Goal: Information Seeking & Learning: Learn about a topic

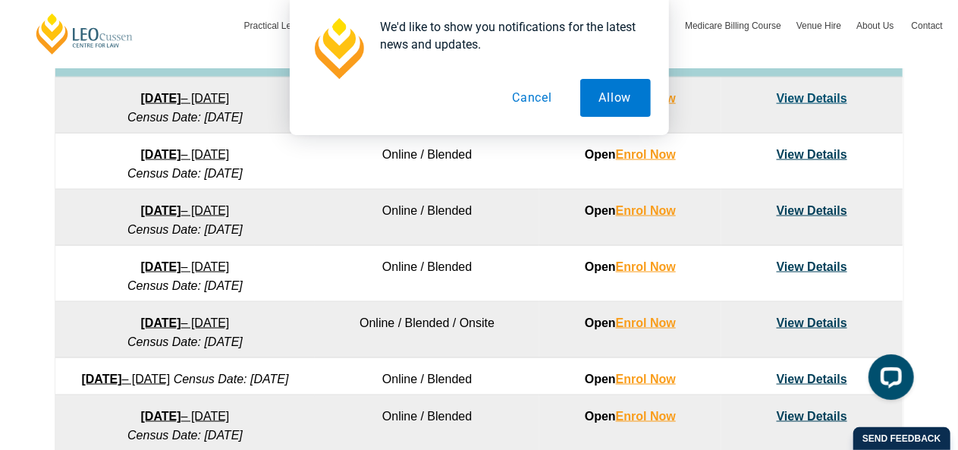
scroll to position [1006, 0]
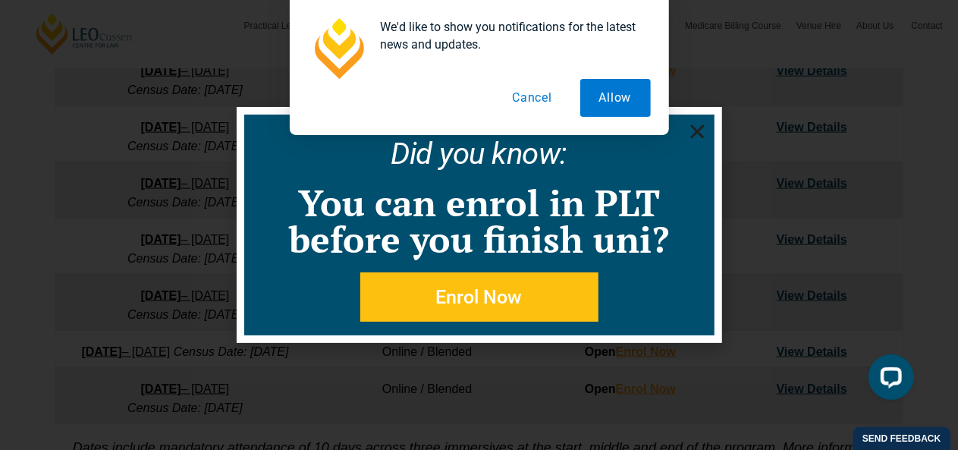
click at [547, 99] on button "Cancel" at bounding box center [532, 98] width 78 height 38
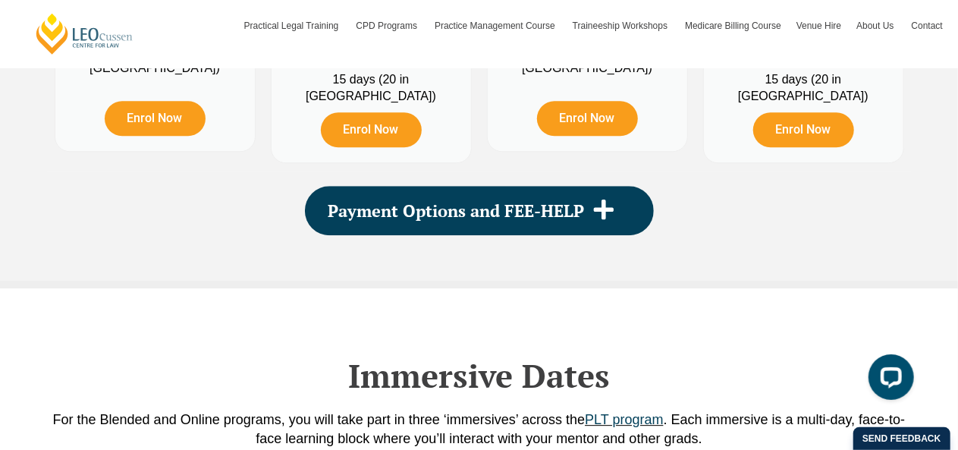
scroll to position [2022, 0]
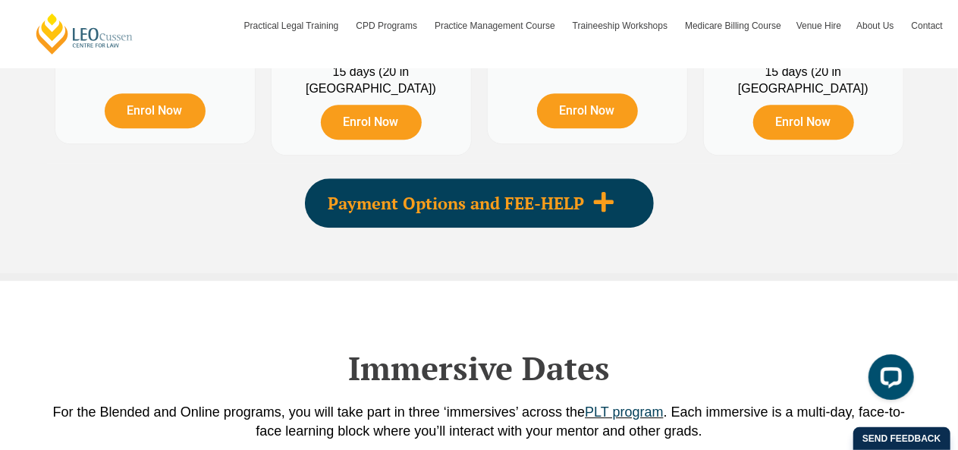
drag, startPoint x: 452, startPoint y: 232, endPoint x: 378, endPoint y: 203, distance: 79.7
click at [378, 203] on div "Payment Options and FEE-HELP" at bounding box center [479, 202] width 349 height 49
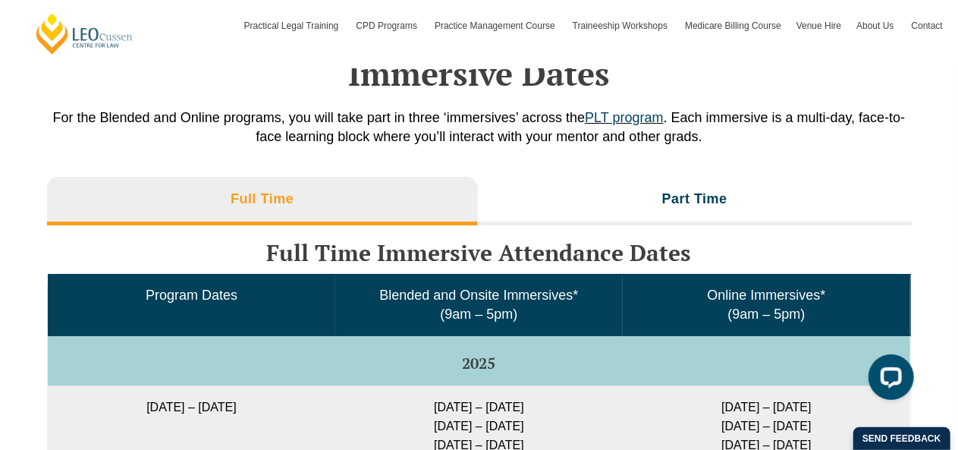
scroll to position [2617, 0]
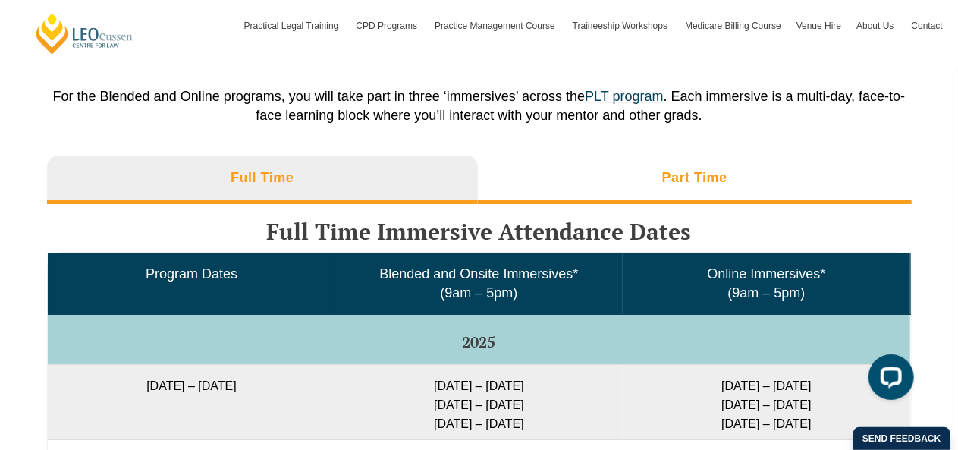
click at [620, 187] on li "Part Time" at bounding box center [695, 179] width 434 height 49
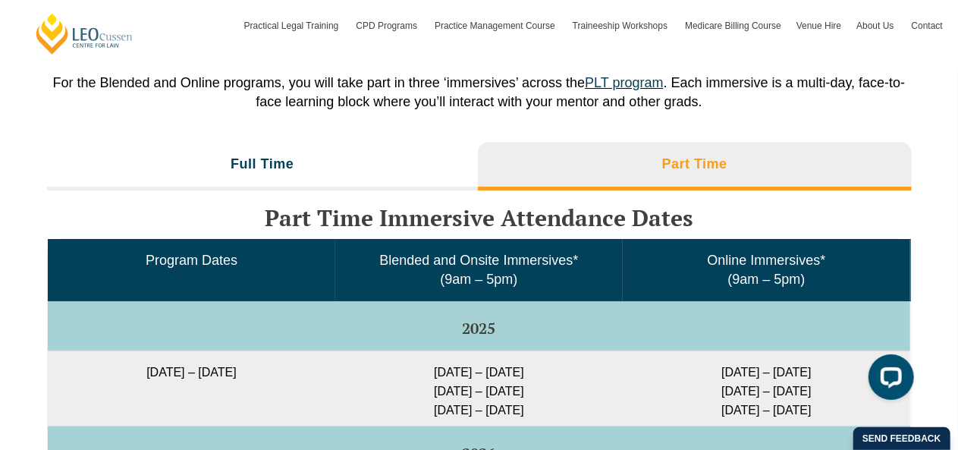
scroll to position [2624, 0]
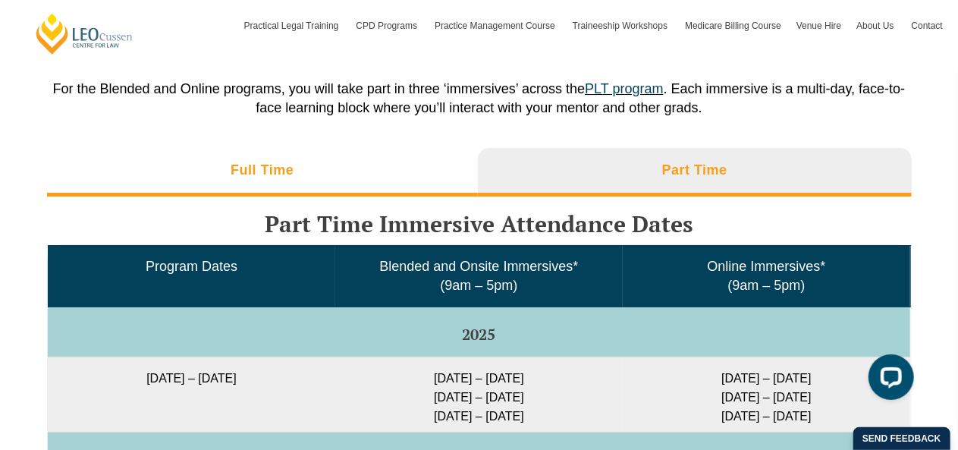
click at [341, 184] on li "Full Time" at bounding box center [263, 172] width 432 height 49
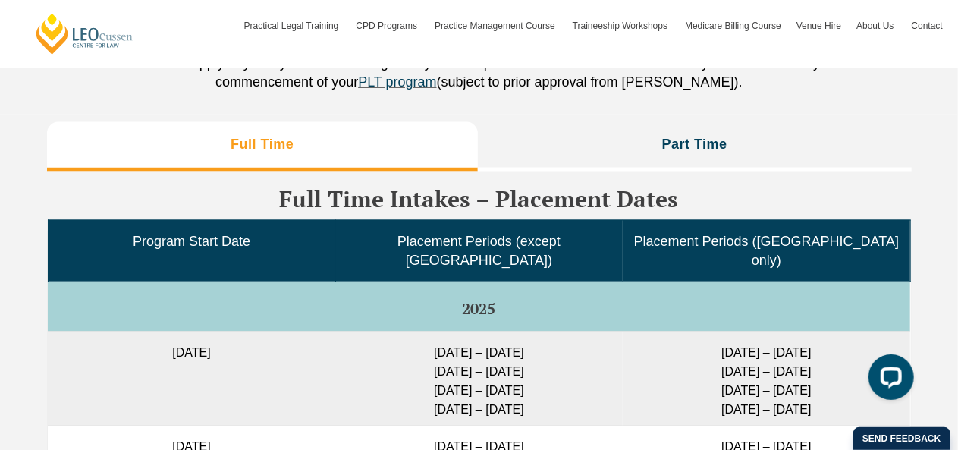
scroll to position [4016, 0]
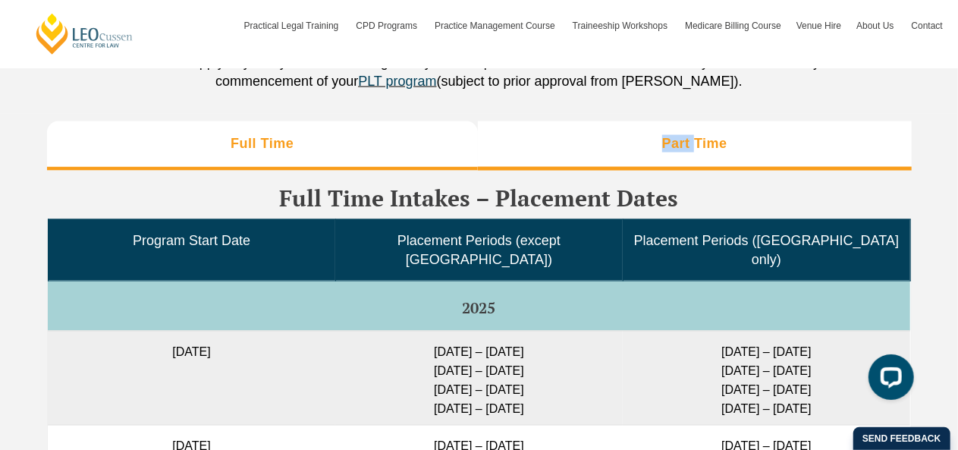
click at [676, 160] on li "Part Time" at bounding box center [695, 145] width 434 height 49
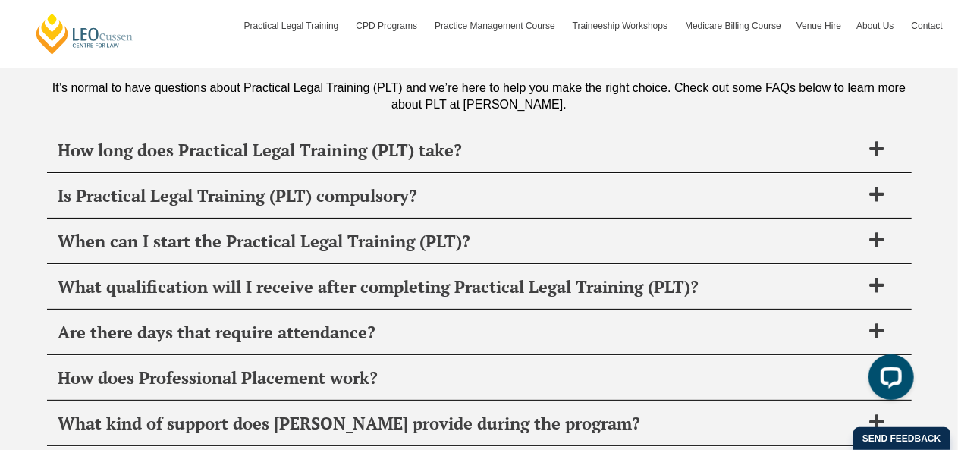
scroll to position [5781, 0]
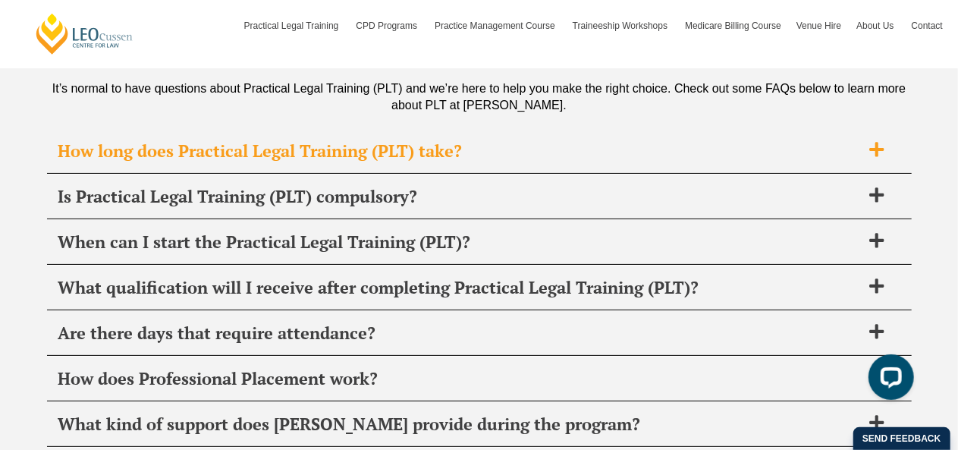
click at [743, 140] on span "How long does Practical Legal Training (PLT) take?" at bounding box center [459, 150] width 803 height 21
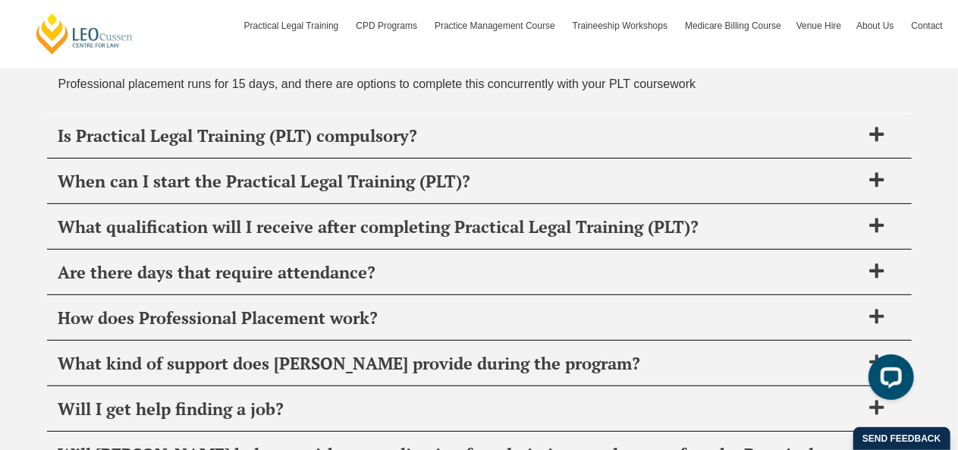
scroll to position [5979, 0]
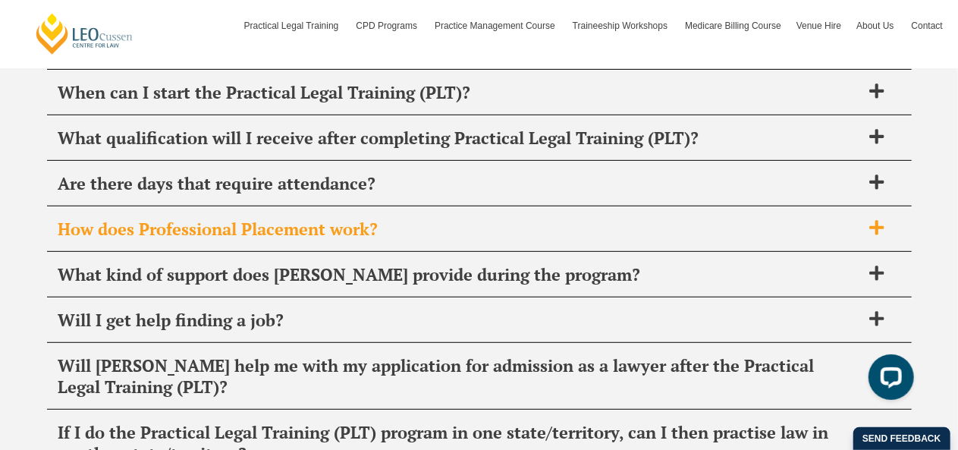
click at [627, 218] on span "How does Professional Placement work?" at bounding box center [459, 228] width 803 height 21
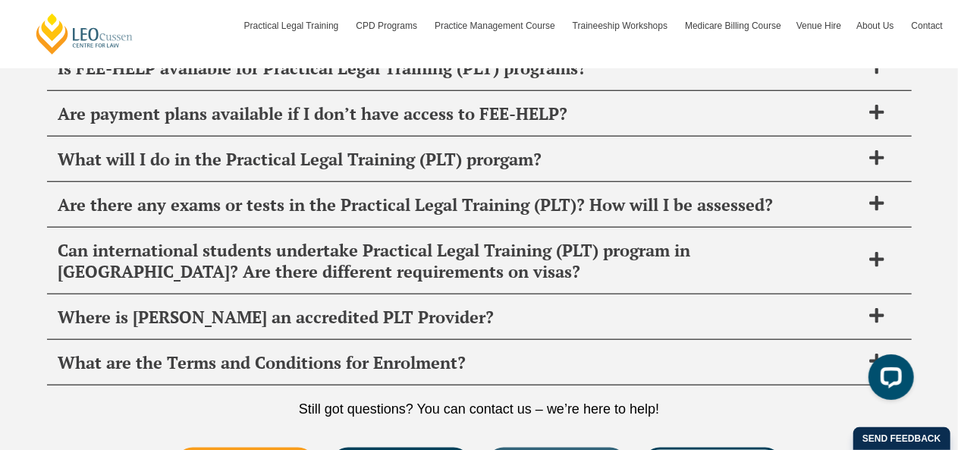
scroll to position [6508, 0]
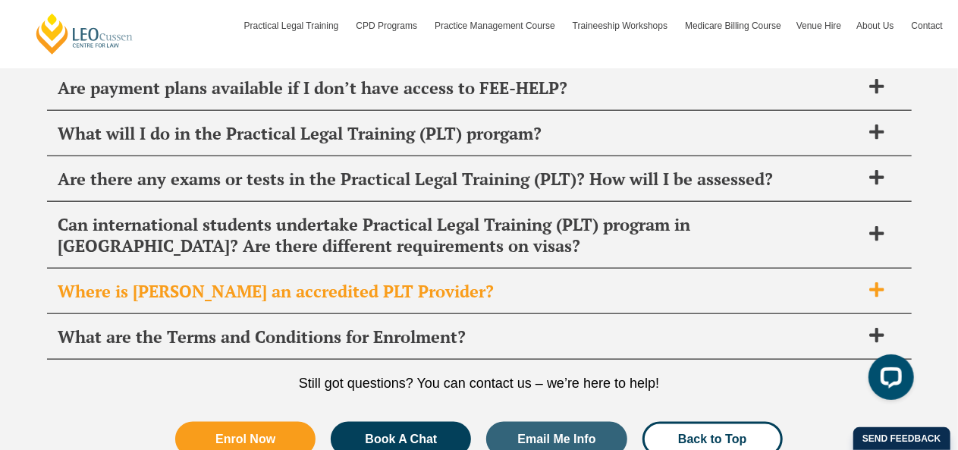
click at [546, 281] on span "Where is [PERSON_NAME] an accredited PLT Provider?" at bounding box center [459, 291] width 803 height 21
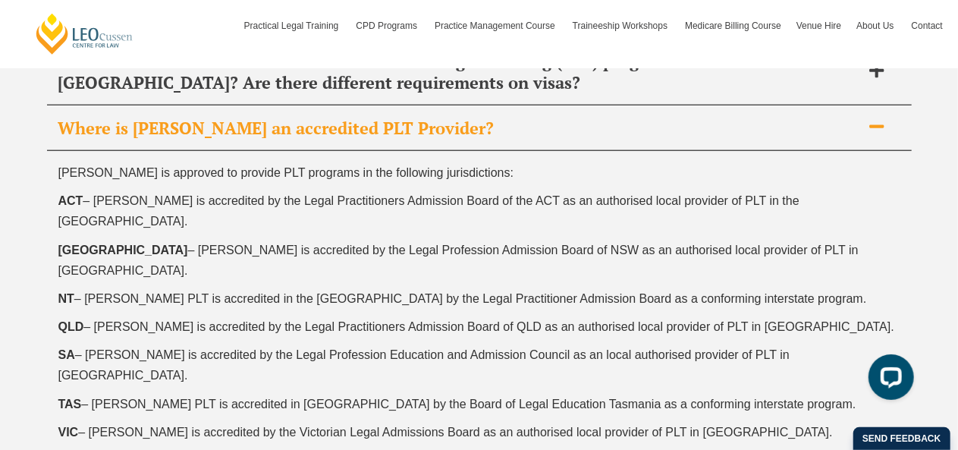
scroll to position [6577, 0]
